Goal: Transaction & Acquisition: Purchase product/service

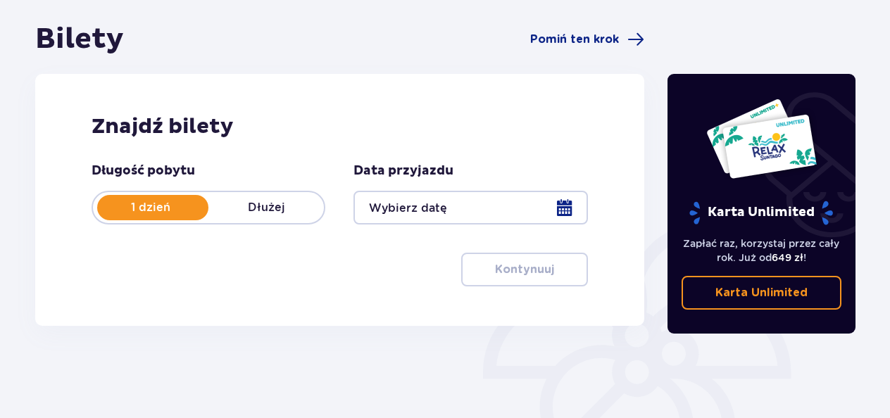
scroll to position [141, 0]
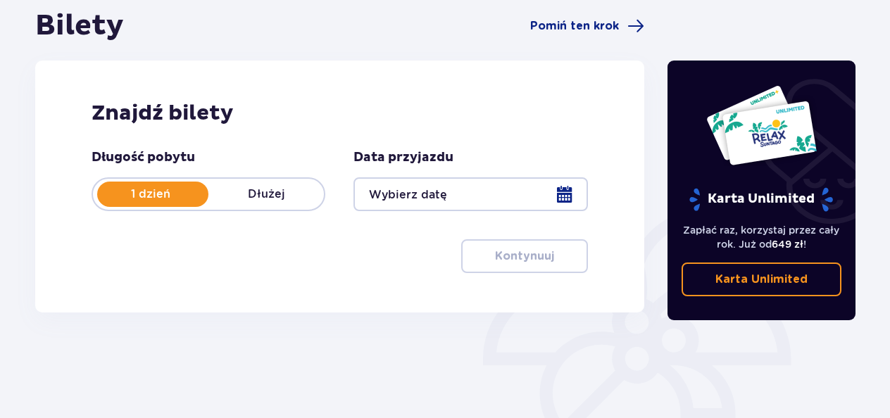
click at [443, 193] on div at bounding box center [470, 194] width 234 height 34
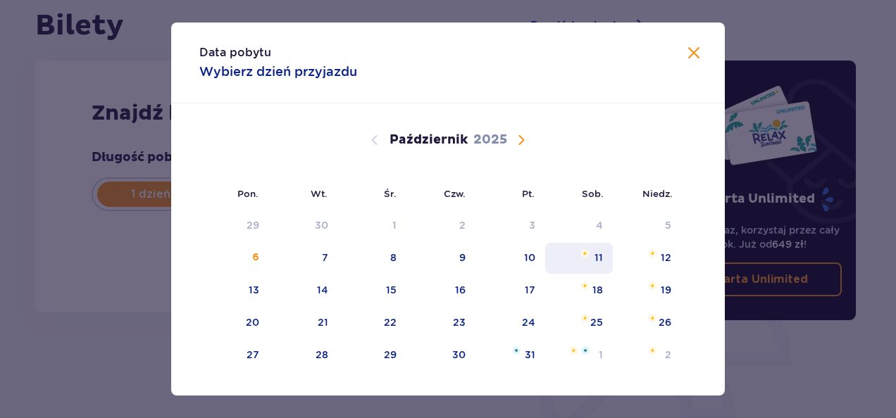
click at [584, 259] on div "11" at bounding box center [579, 258] width 68 height 31
type input "[DATE]"
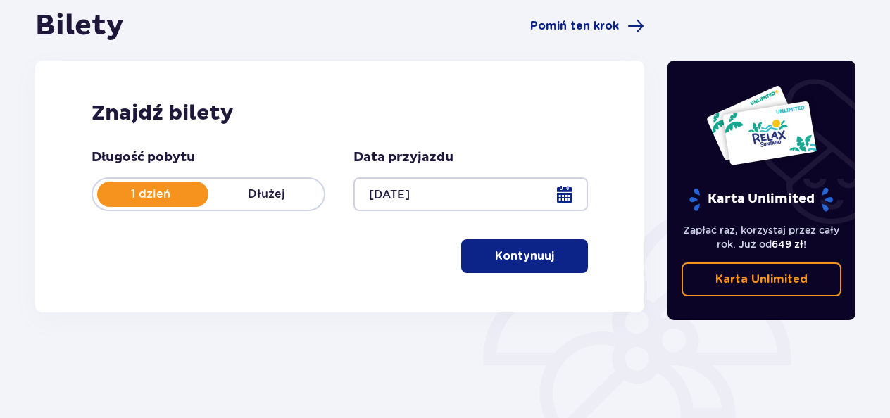
click at [495, 254] on p "Kontynuuj" at bounding box center [524, 256] width 59 height 15
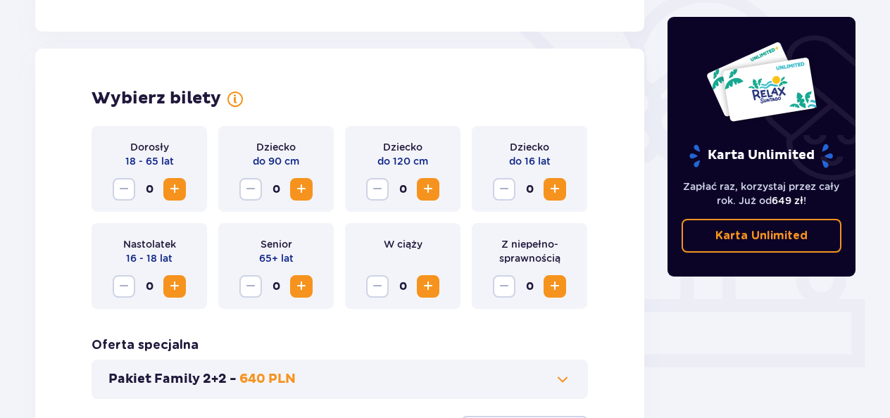
scroll to position [391, 0]
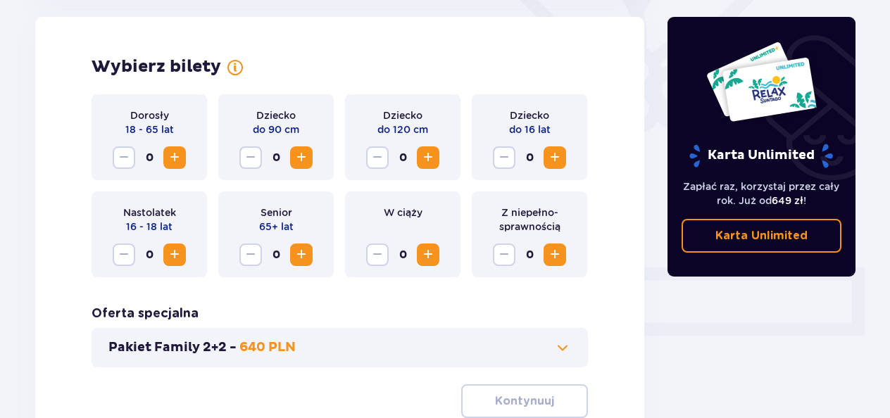
click at [177, 156] on span "Zwiększ" at bounding box center [174, 157] width 17 height 17
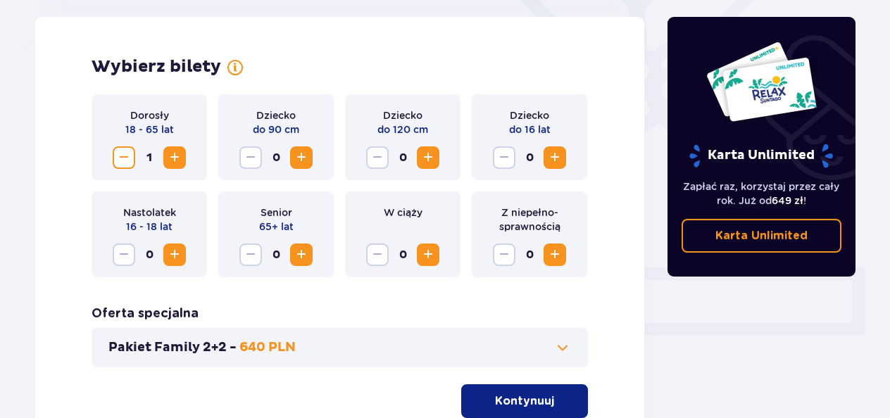
click at [177, 156] on span "Zwiększ" at bounding box center [174, 157] width 17 height 17
click at [556, 158] on span "Zwiększ" at bounding box center [554, 157] width 17 height 17
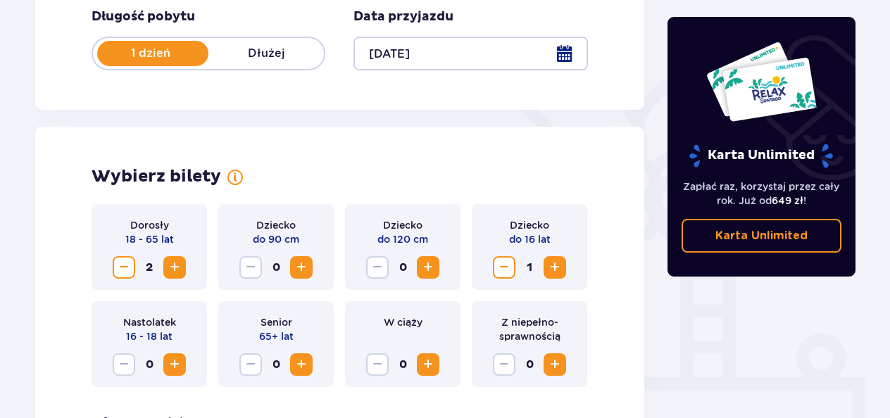
scroll to position [493, 0]
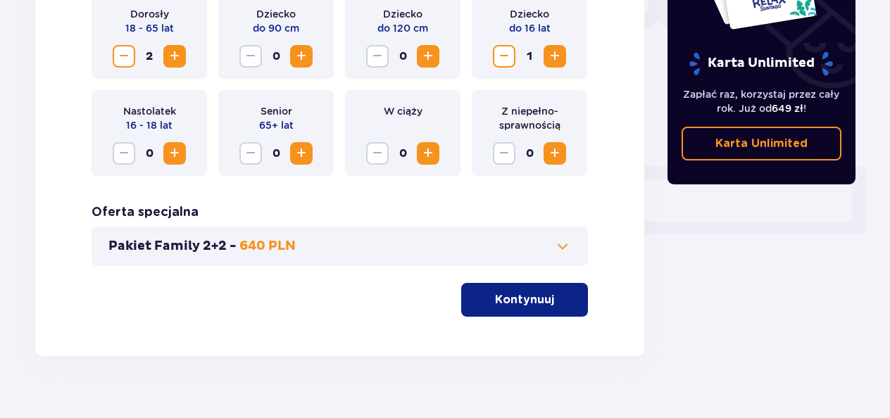
click at [519, 301] on p "Kontynuuj" at bounding box center [524, 299] width 59 height 15
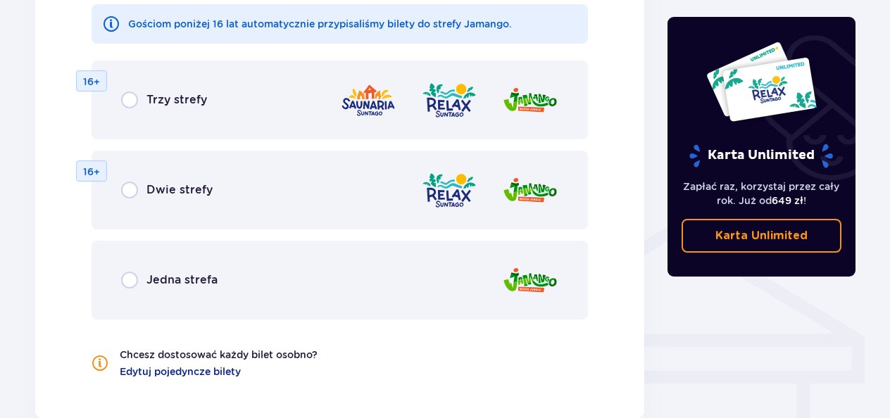
scroll to position [922, 0]
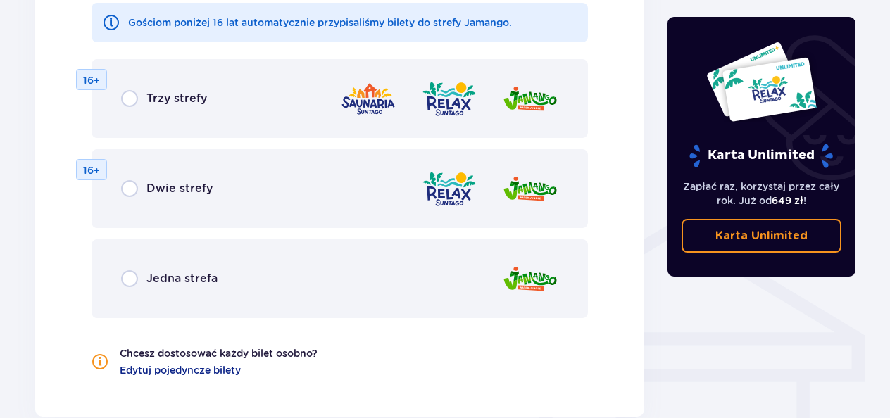
click at [127, 277] on input "radio" at bounding box center [129, 278] width 17 height 17
radio input "true"
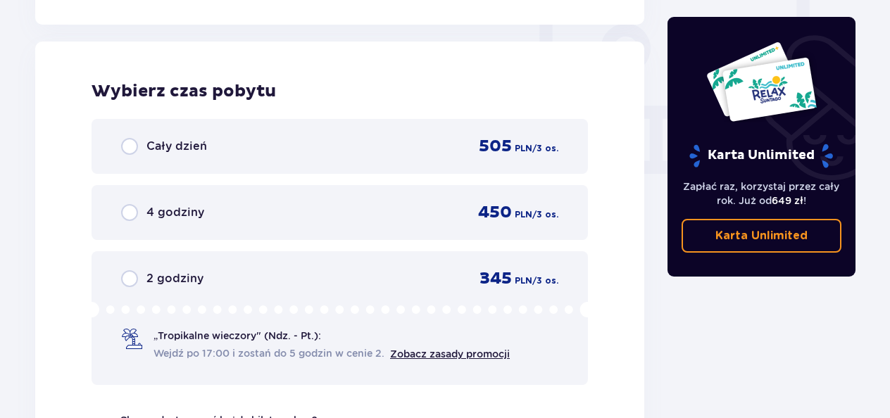
scroll to position [1322, 0]
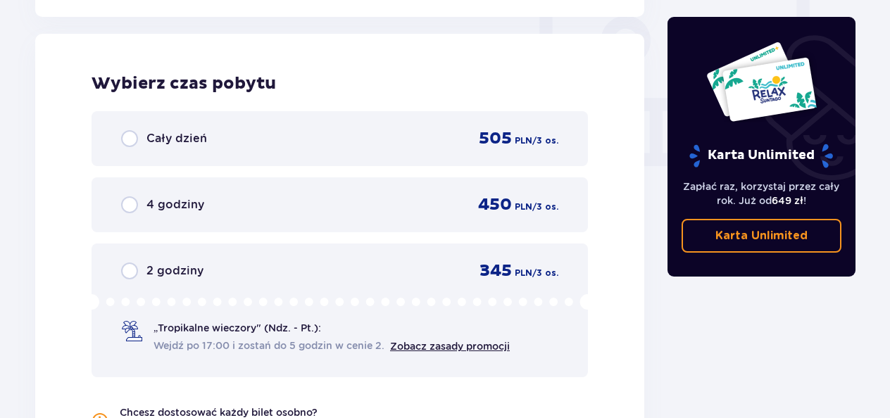
click at [125, 207] on input "radio" at bounding box center [129, 204] width 17 height 17
radio input "true"
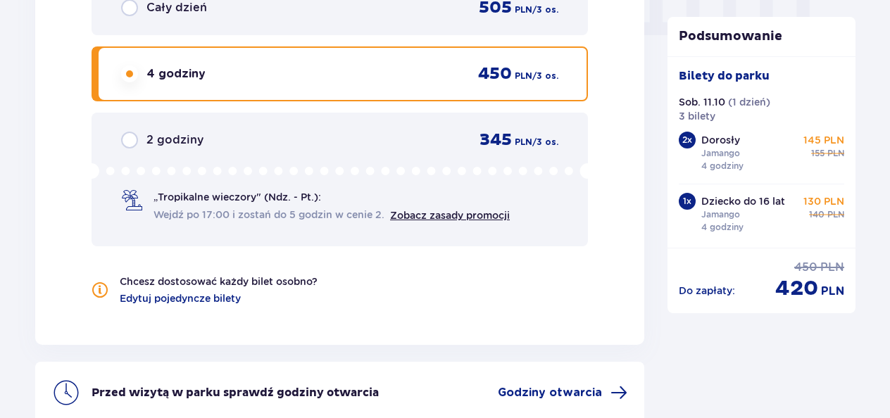
scroll to position [1383, 0]
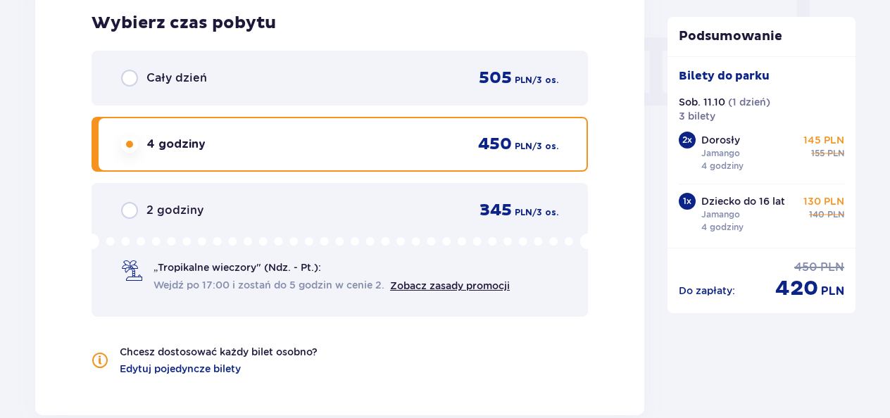
click at [170, 82] on span "Cały dzień" at bounding box center [176, 77] width 61 height 15
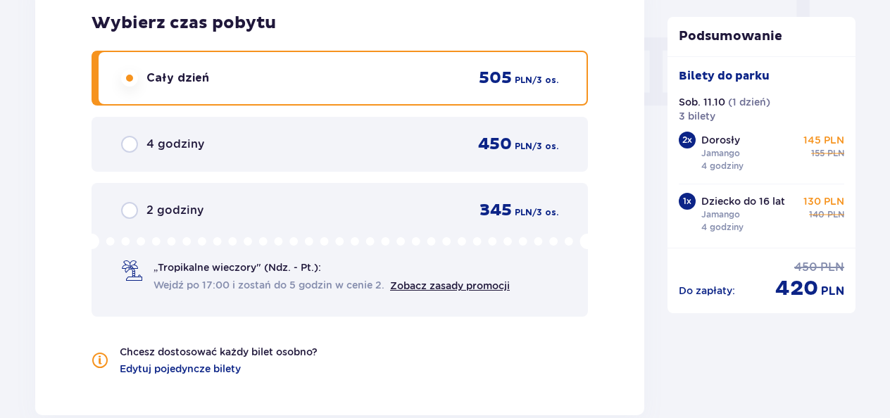
click at [172, 134] on div "4 godziny 450 PLN / 3 os." at bounding box center [339, 144] width 437 height 21
click at [205, 145] on div "4 godziny 450 PLN / 3 os." at bounding box center [339, 144] width 437 height 21
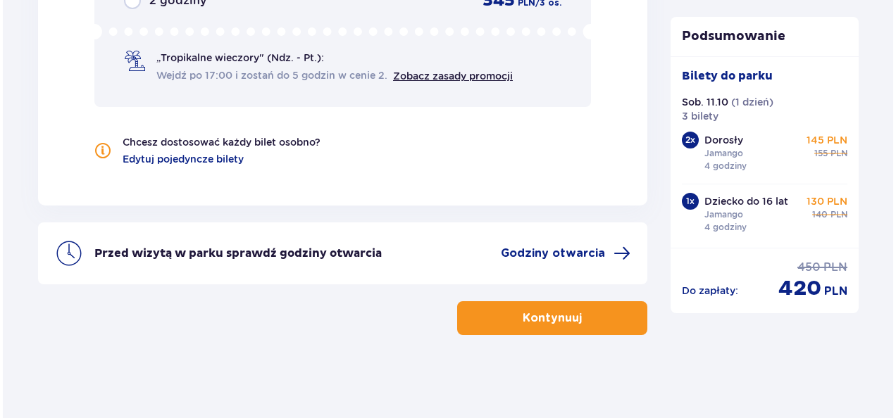
scroll to position [1594, 0]
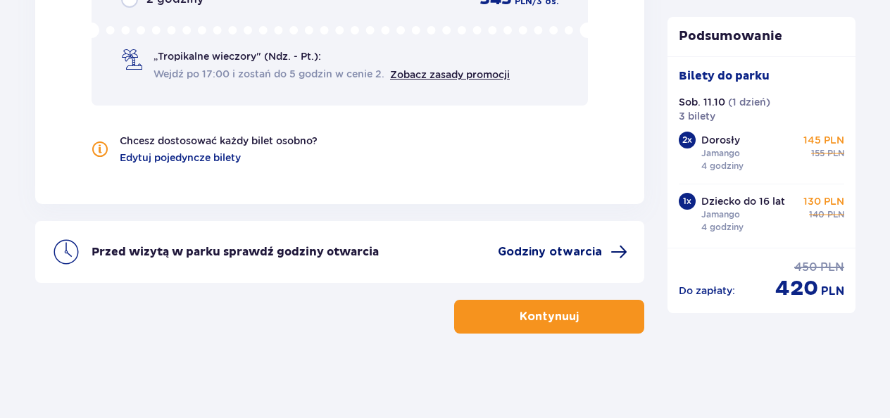
click at [555, 251] on span "Godziny otwarcia" at bounding box center [550, 251] width 104 height 15
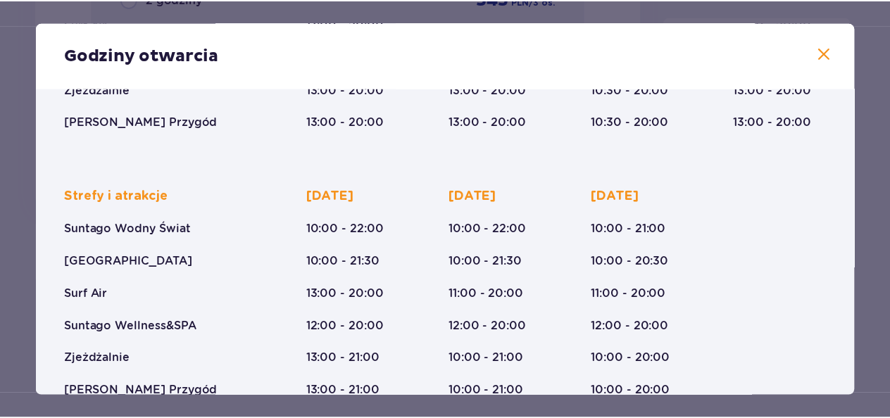
scroll to position [327, 0]
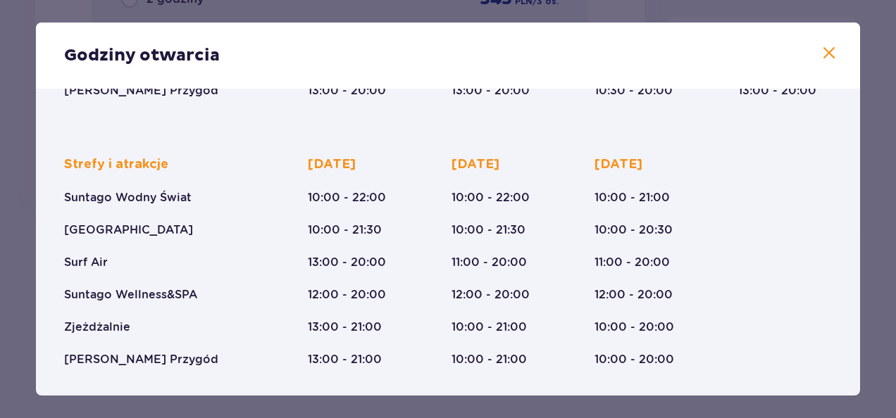
click at [824, 51] on span at bounding box center [828, 53] width 17 height 17
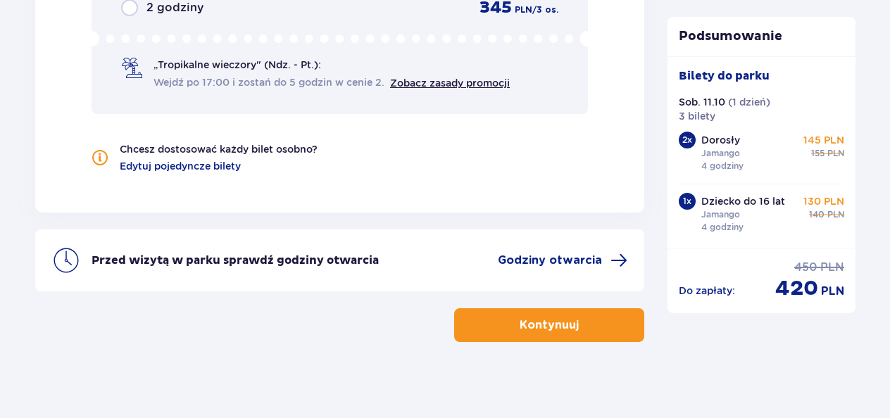
scroll to position [1594, 0]
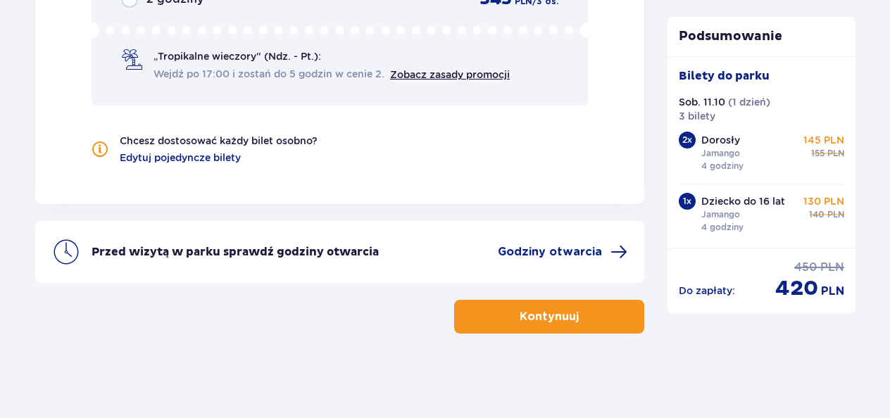
click at [539, 313] on p "Kontynuuj" at bounding box center [549, 316] width 59 height 15
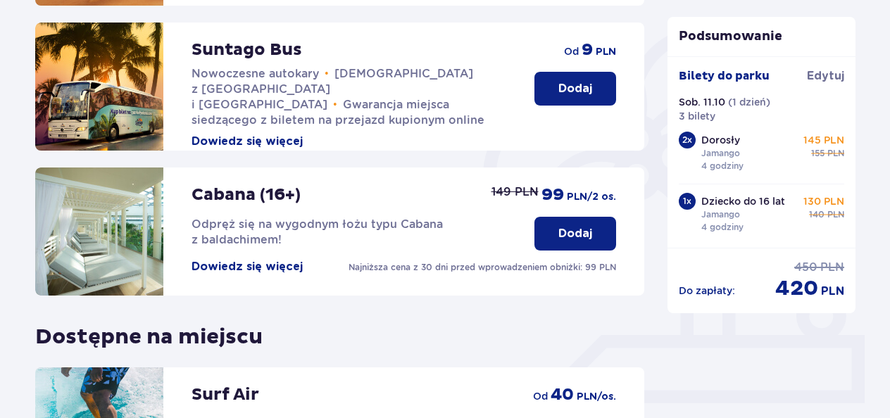
scroll to position [493, 0]
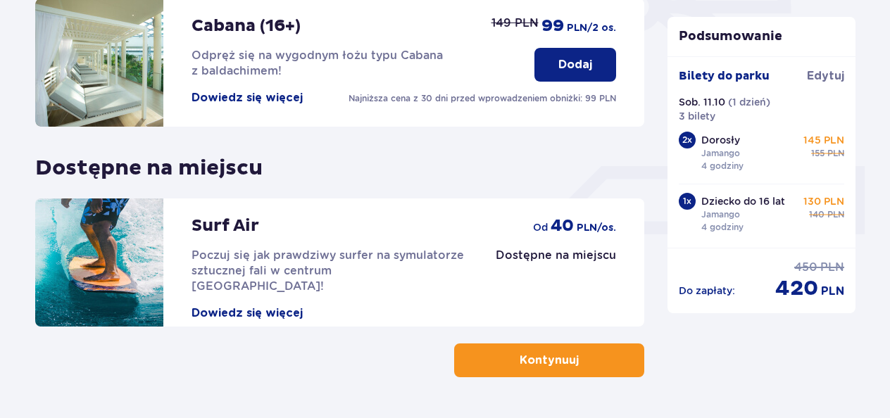
click at [520, 360] on p "Kontynuuj" at bounding box center [549, 360] width 59 height 15
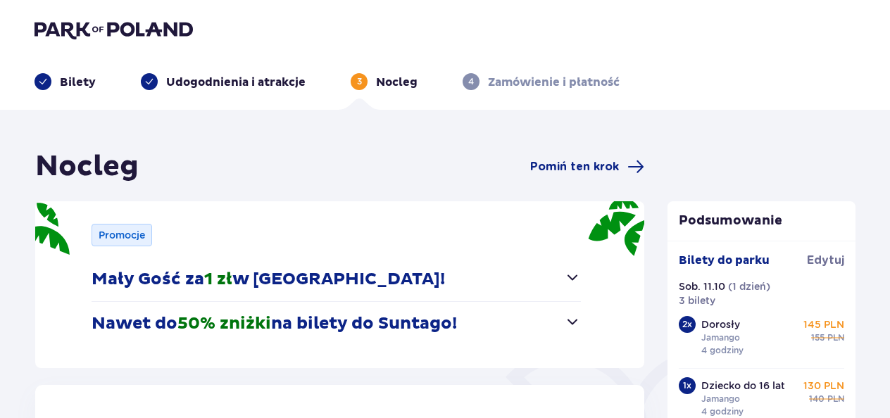
click at [574, 279] on span "button" at bounding box center [572, 277] width 17 height 17
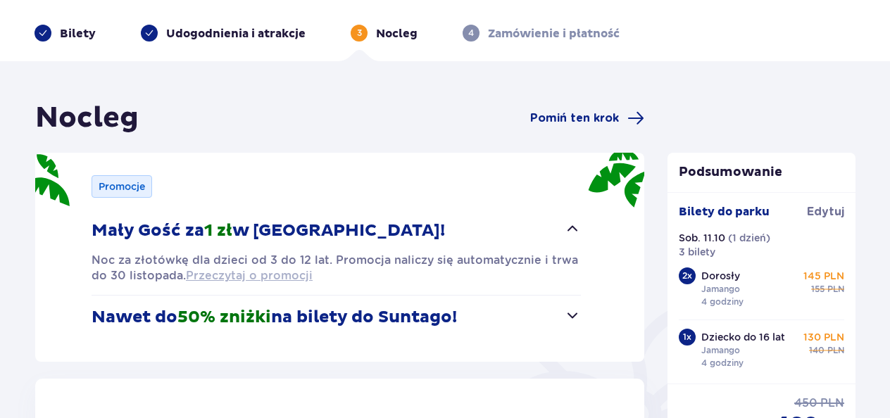
scroll to position [70, 0]
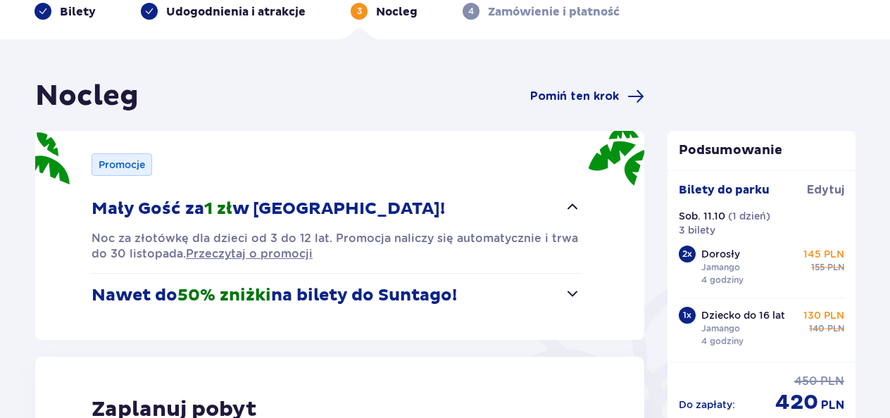
click at [565, 297] on span "button" at bounding box center [572, 293] width 17 height 17
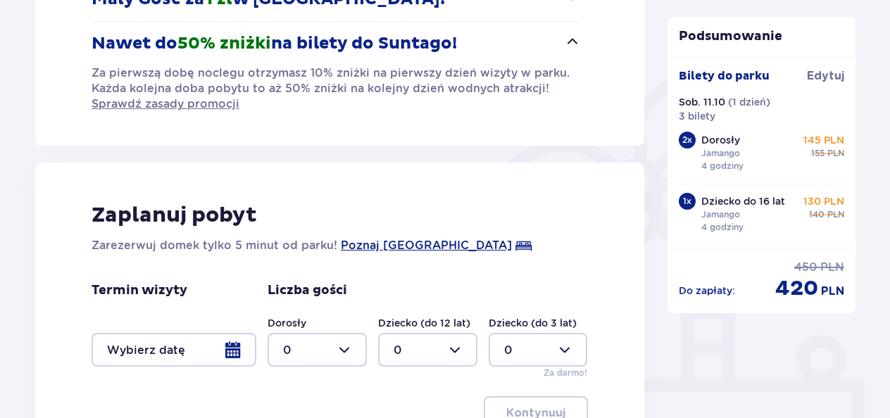
scroll to position [282, 0]
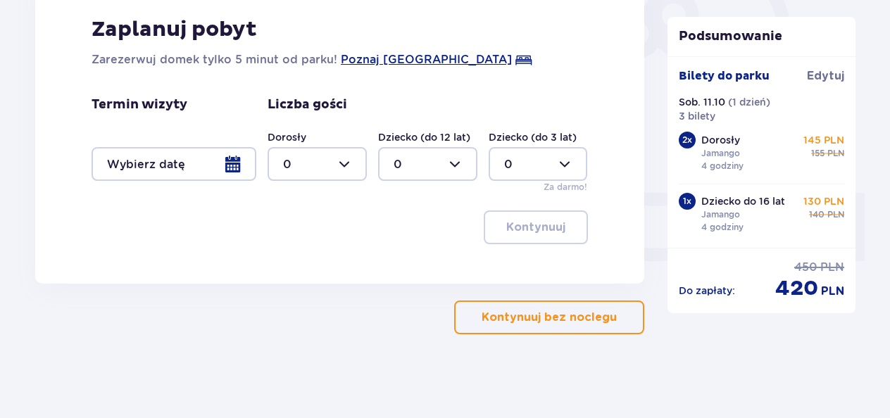
click at [529, 323] on p "Kontynuuj bez noclegu" at bounding box center [549, 317] width 135 height 15
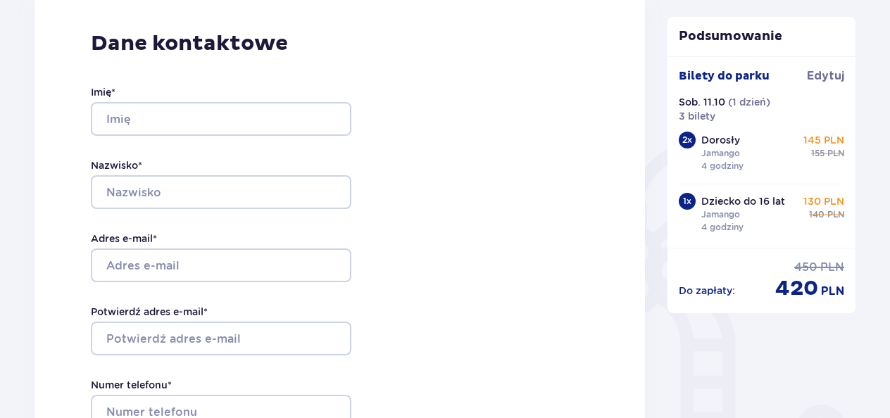
scroll to position [211, 0]
click at [413, 165] on div "Dane kontaktowe Imię * Nazwisko * Adres e-mail * Potwierdź adres e-mail * Numer…" at bounding box center [339, 285] width 610 height 591
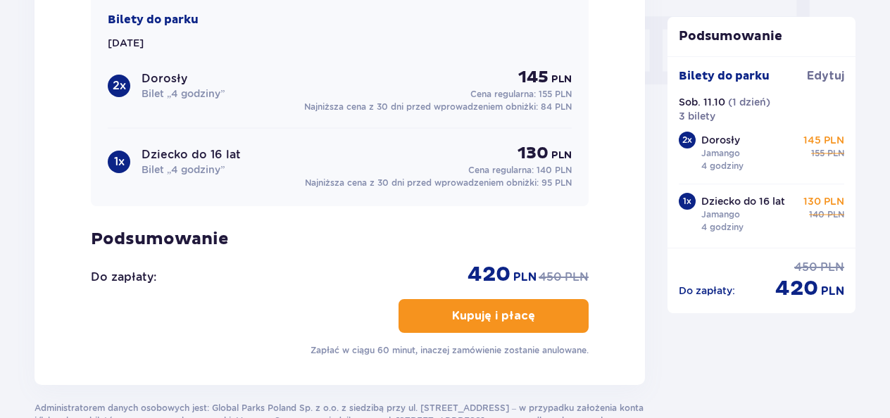
scroll to position [1478, 0]
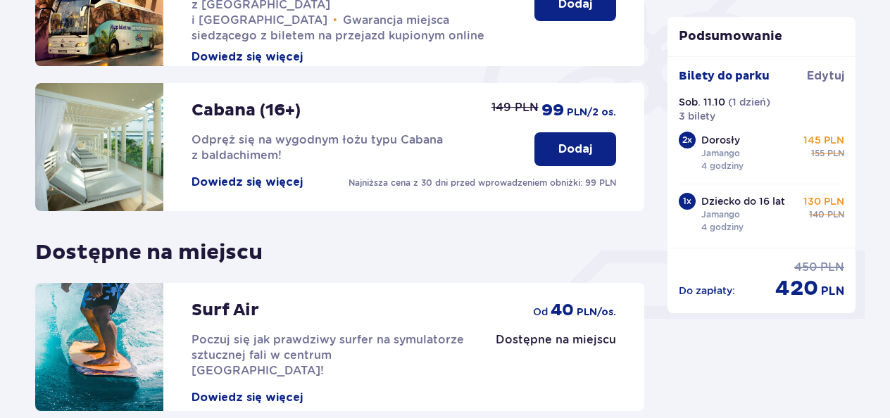
scroll to position [493, 0]
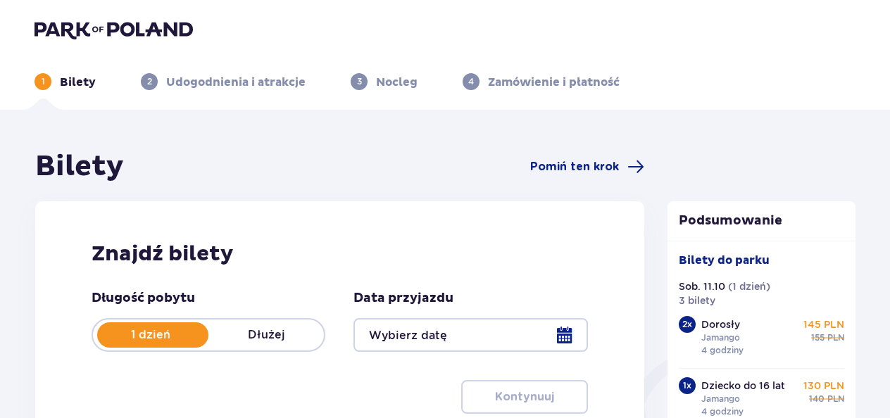
type input "[DATE]"
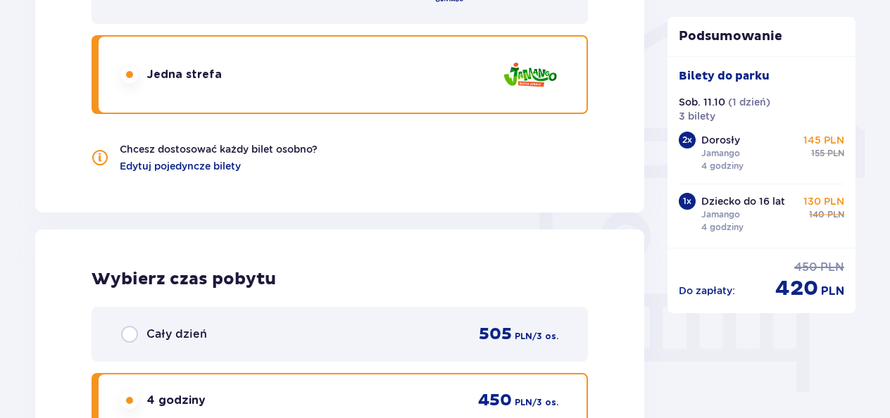
scroll to position [1267, 0]
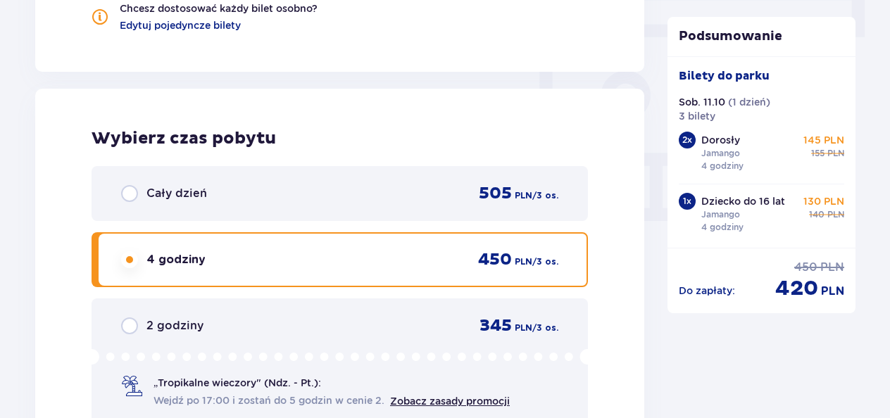
click at [138, 186] on div "Cały dzień" at bounding box center [164, 193] width 86 height 17
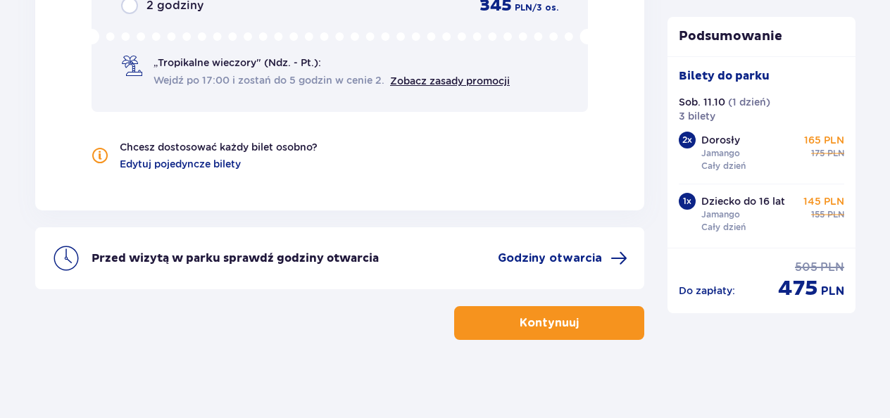
scroll to position [1594, 0]
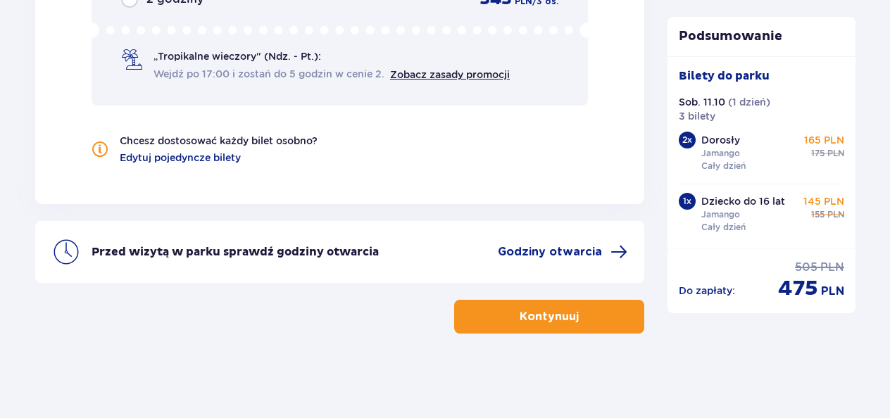
click at [520, 318] on p "Kontynuuj" at bounding box center [549, 316] width 59 height 15
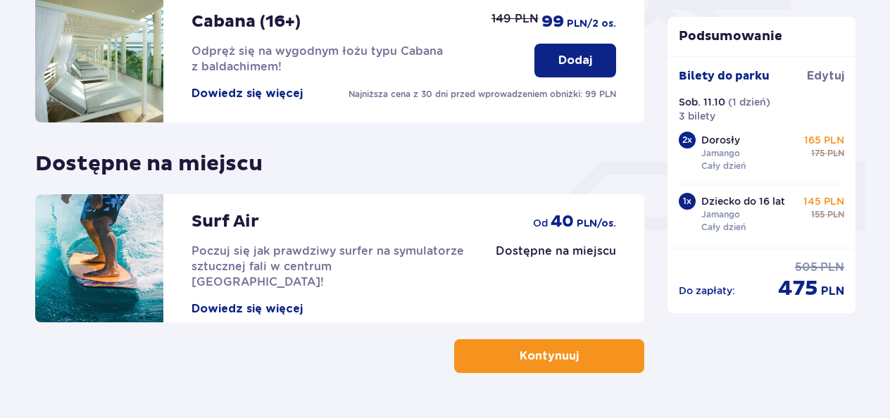
scroll to position [536, 0]
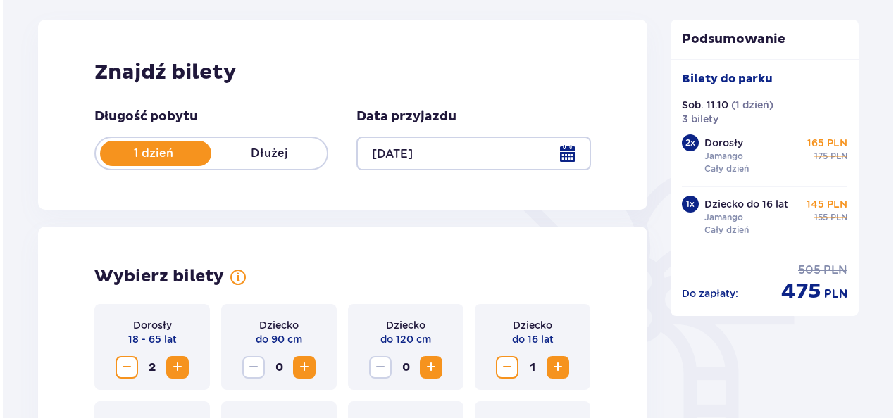
scroll to position [211, 0]
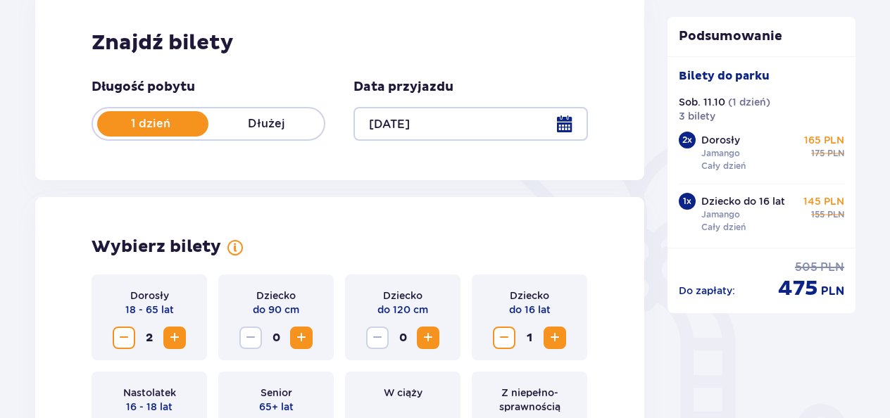
click at [446, 130] on div at bounding box center [470, 124] width 234 height 34
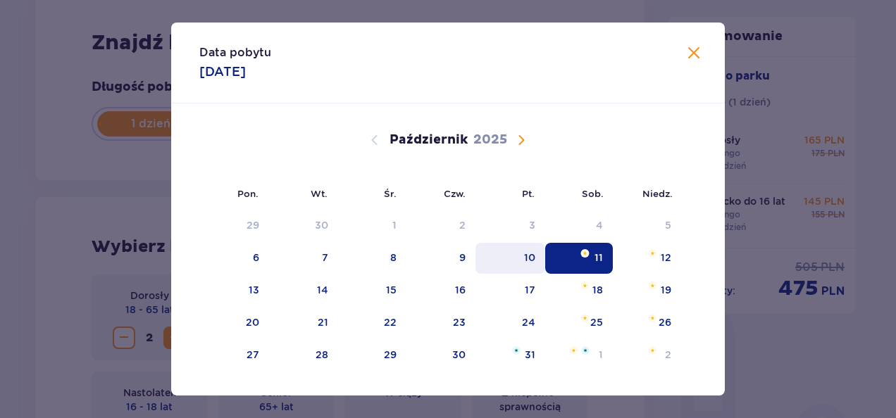
click at [534, 260] on div "10" at bounding box center [510, 258] width 70 height 31
type input "[DATE]"
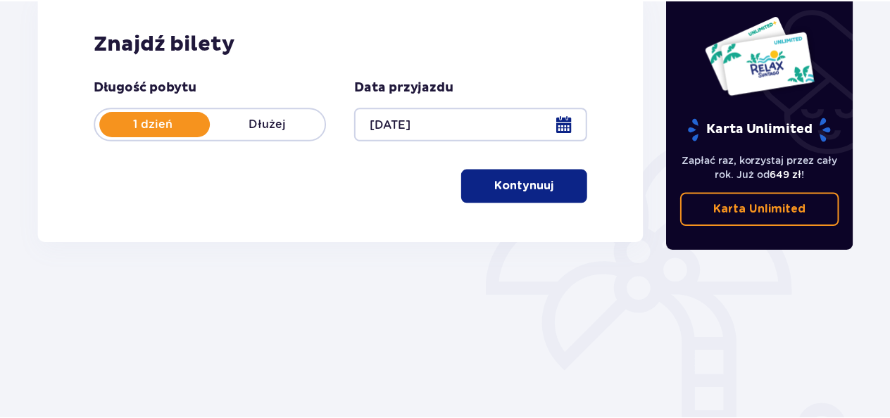
scroll to position [137, 0]
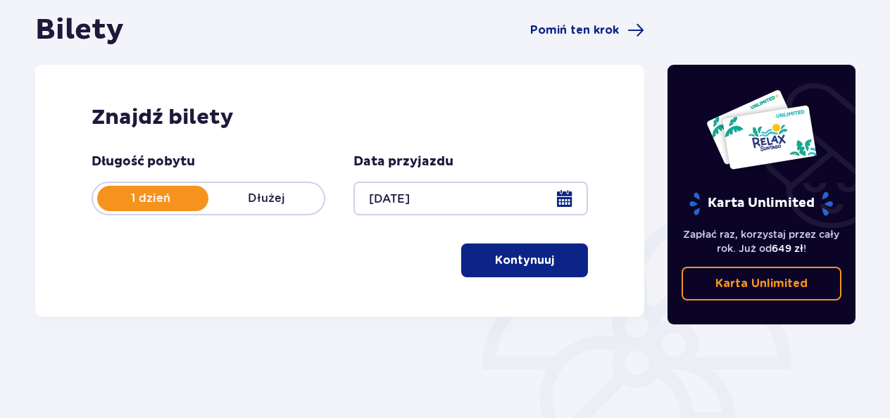
click at [503, 263] on p "Kontynuuj" at bounding box center [524, 260] width 59 height 15
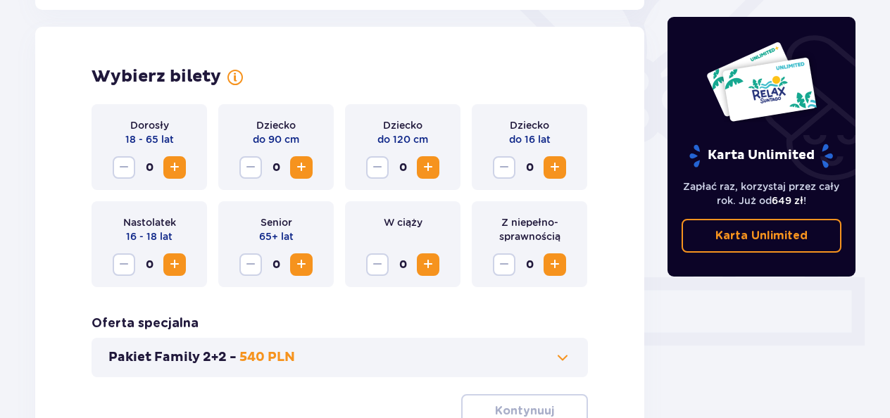
scroll to position [391, 0]
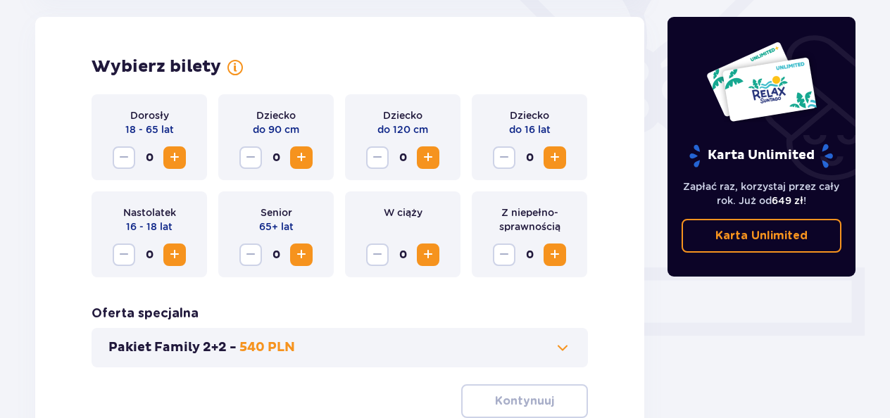
click at [166, 151] on span "Zwiększ" at bounding box center [174, 157] width 17 height 17
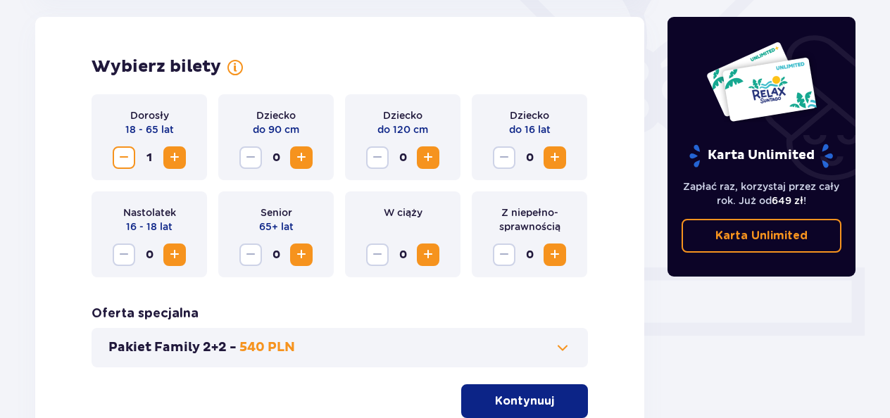
click at [170, 153] on span "Zwiększ" at bounding box center [174, 157] width 17 height 17
click at [560, 162] on span "Zwiększ" at bounding box center [554, 157] width 17 height 17
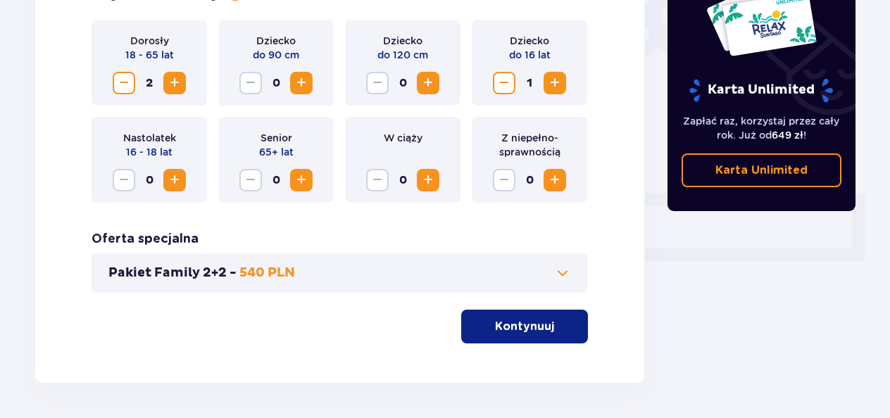
scroll to position [515, 0]
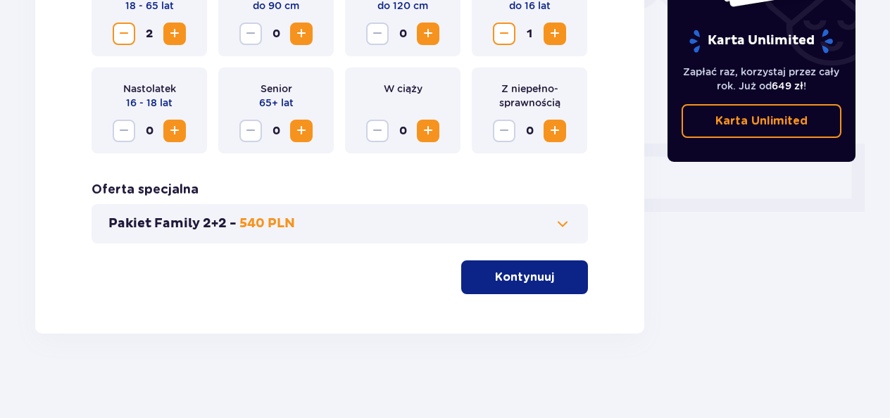
click at [505, 278] on p "Kontynuuj" at bounding box center [524, 277] width 59 height 15
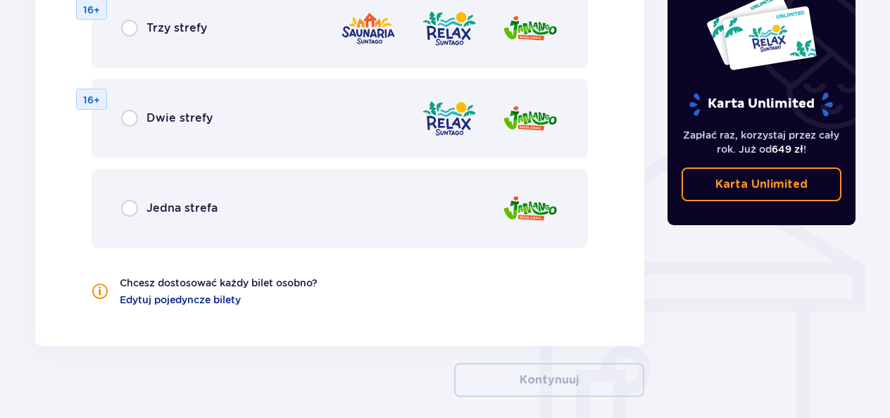
click at [179, 211] on span "Jedna strefa" at bounding box center [181, 208] width 71 height 15
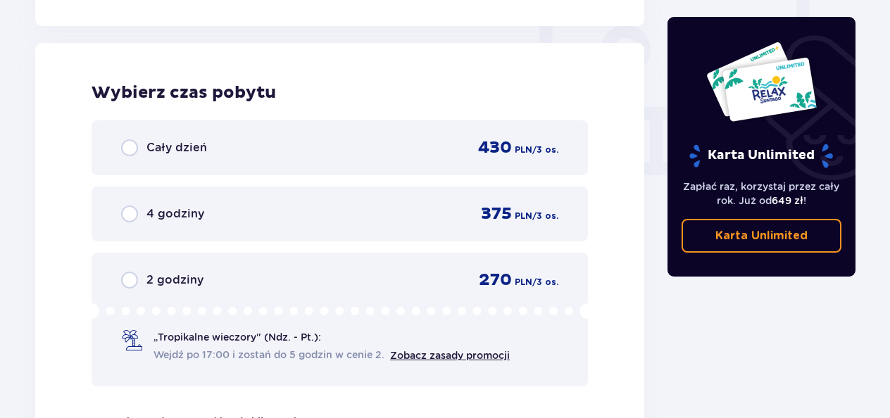
scroll to position [1322, 0]
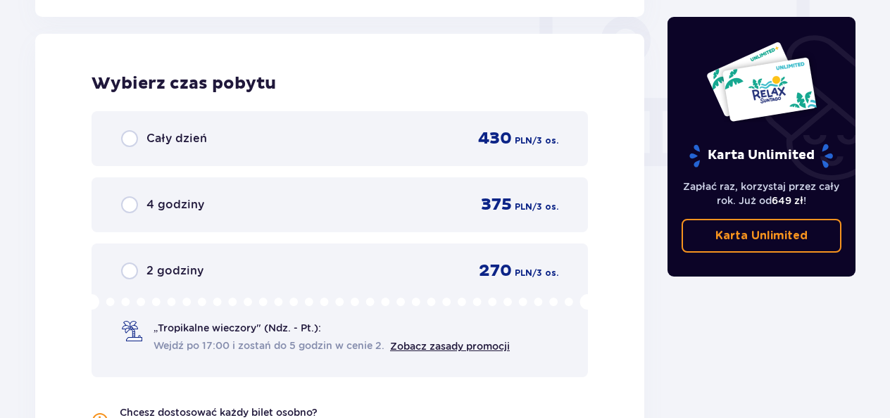
click at [389, 143] on div "Cały dzień 430 PLN / 3 os." at bounding box center [339, 138] width 437 height 21
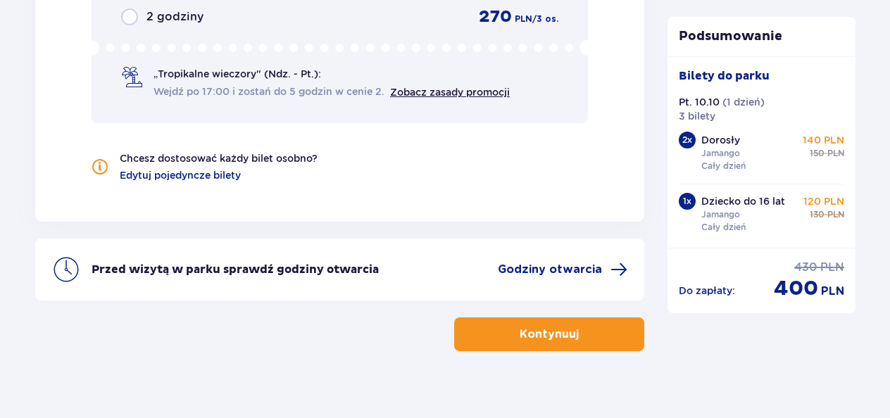
scroll to position [1594, 0]
